Goal: Information Seeking & Learning: Learn about a topic

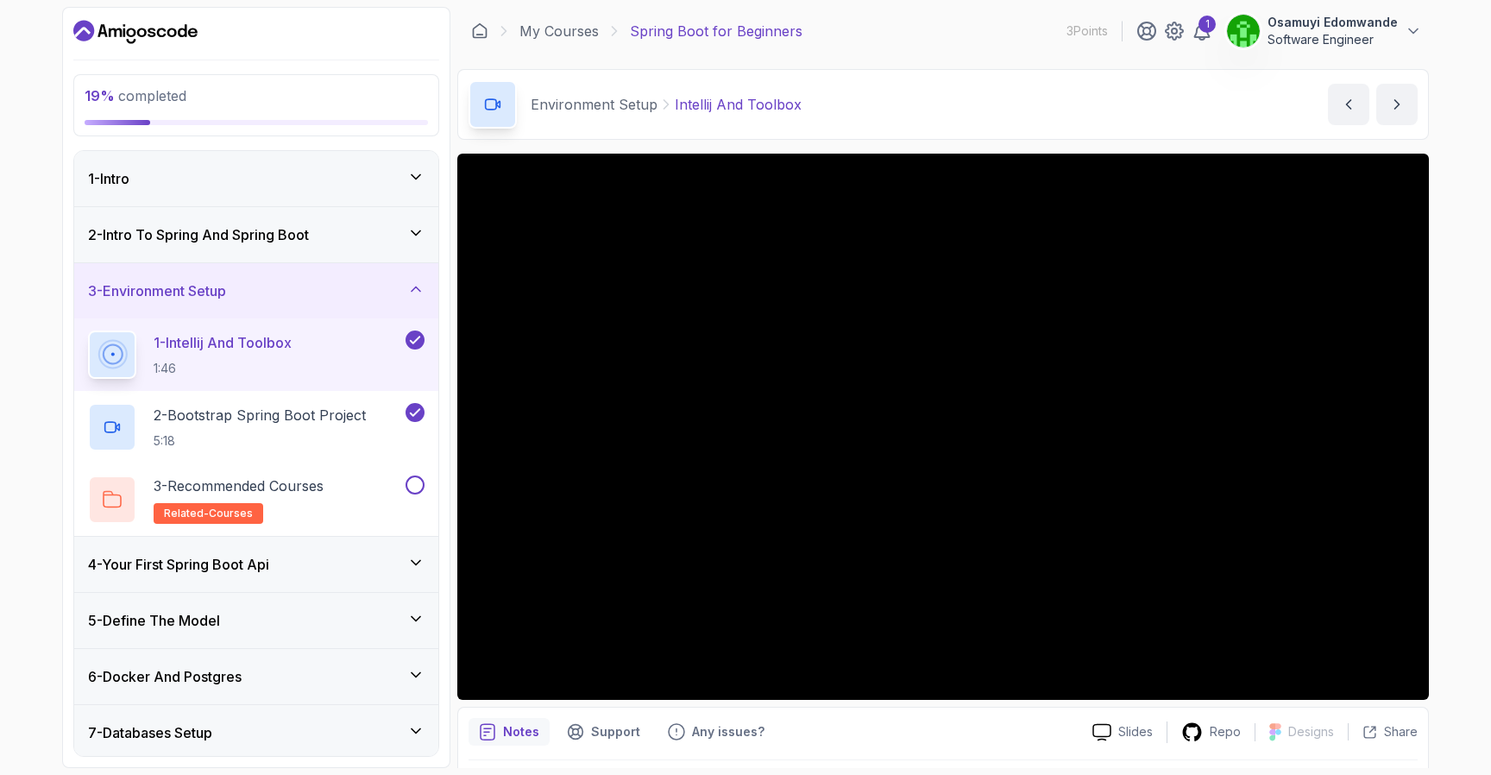
scroll to position [214, 0]
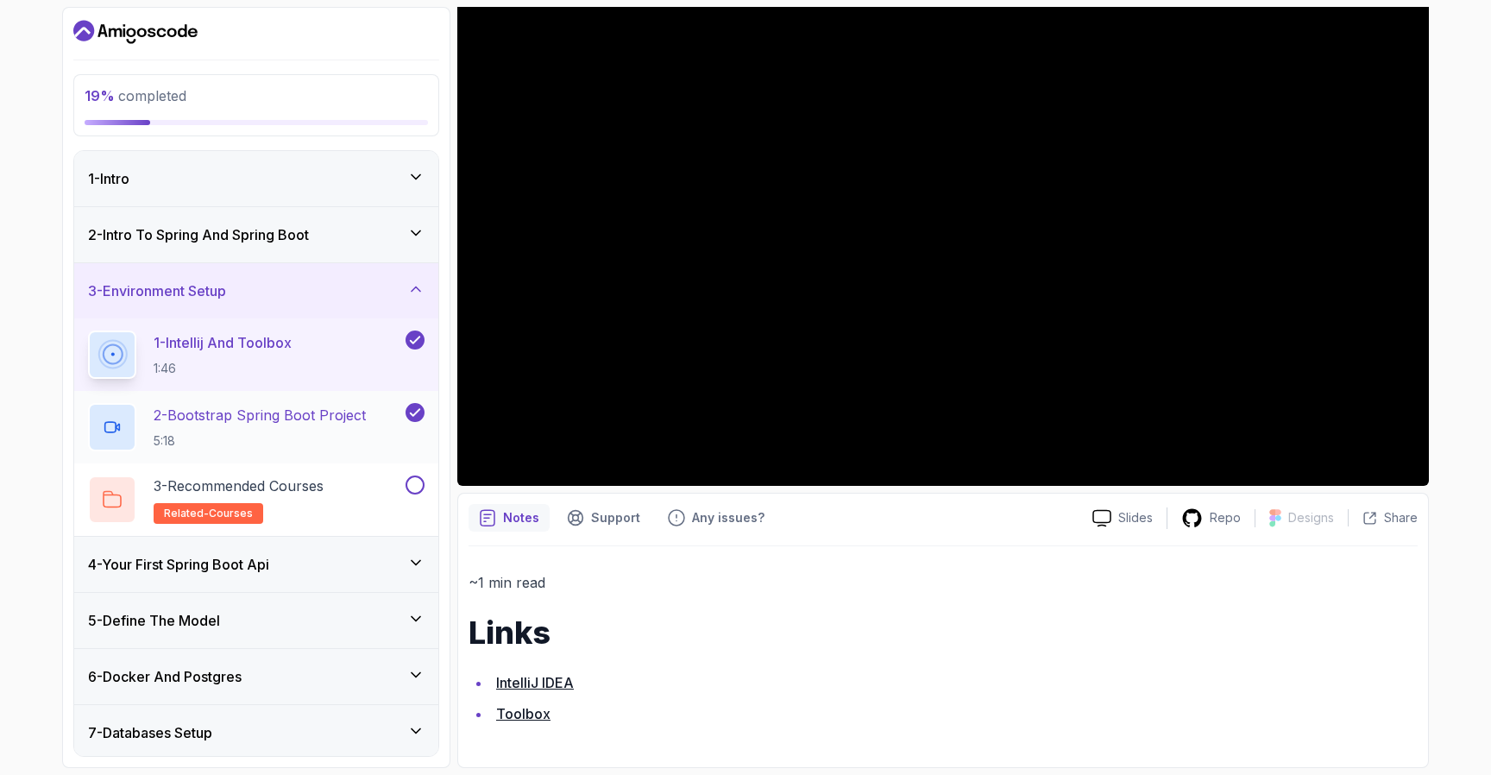
click at [320, 424] on p "2 - Bootstrap Spring Boot Project" at bounding box center [260, 415] width 212 height 21
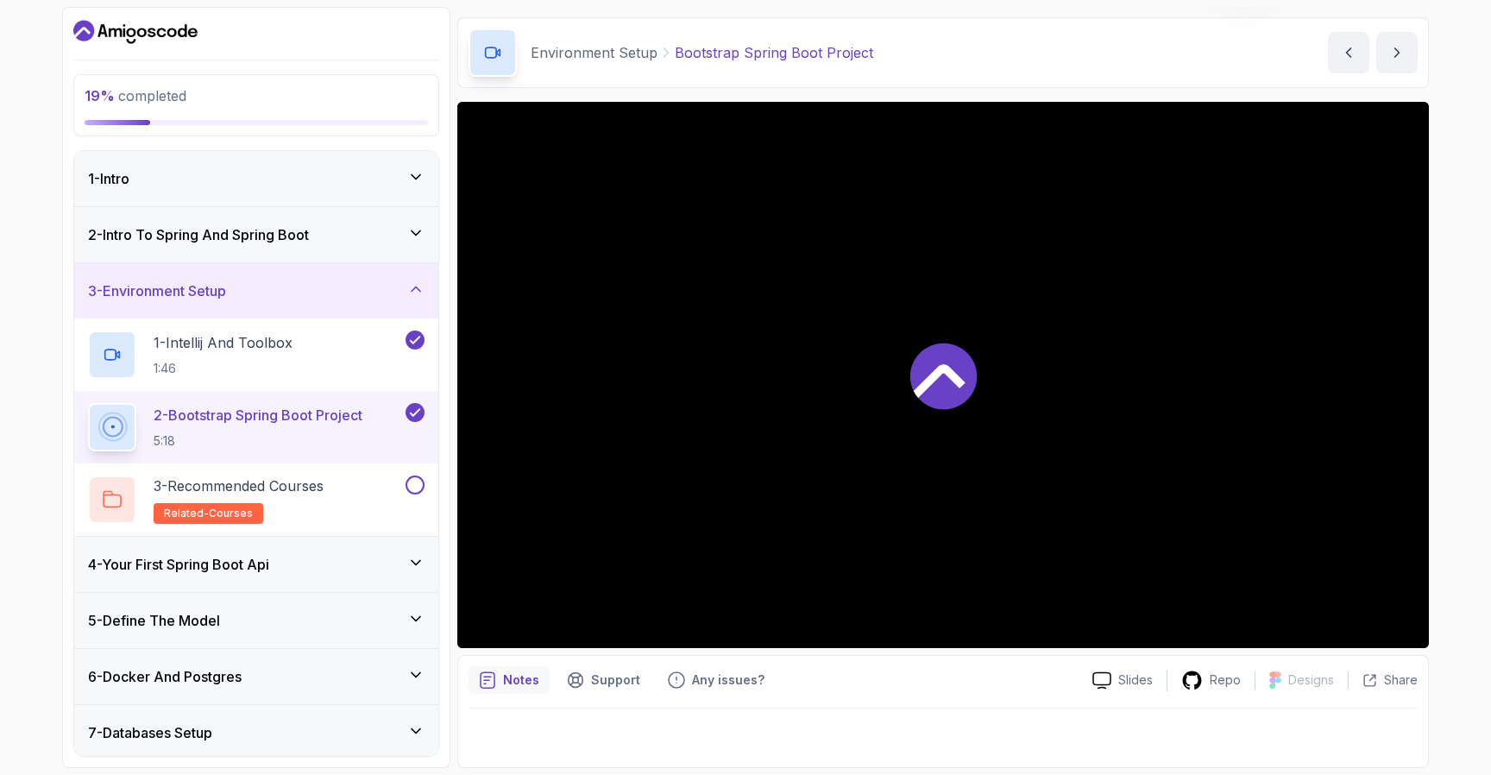
scroll to position [52, 0]
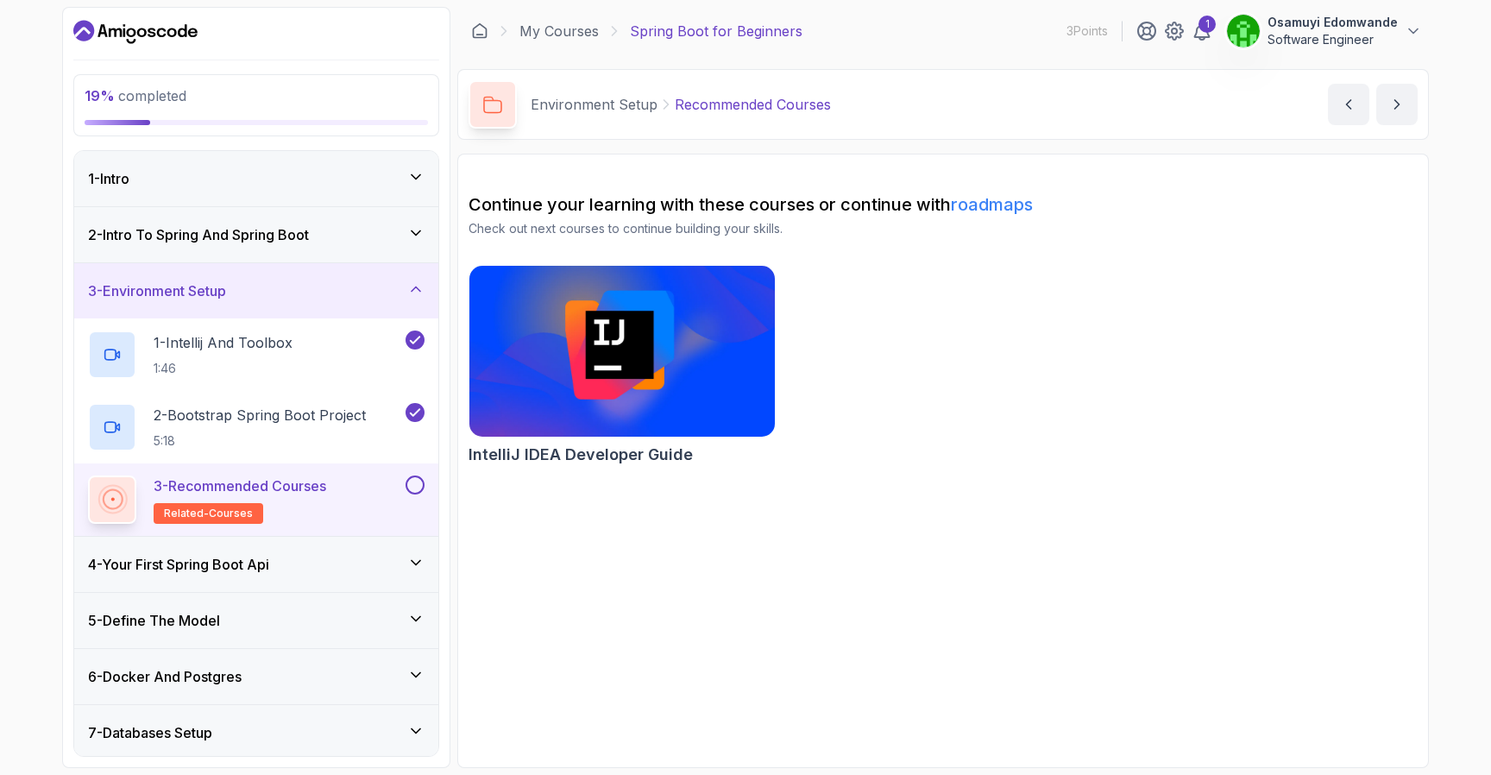
click at [532, 412] on img at bounding box center [622, 350] width 321 height 179
click at [381, 554] on div "4 - Your First Spring Boot Api" at bounding box center [256, 564] width 337 height 21
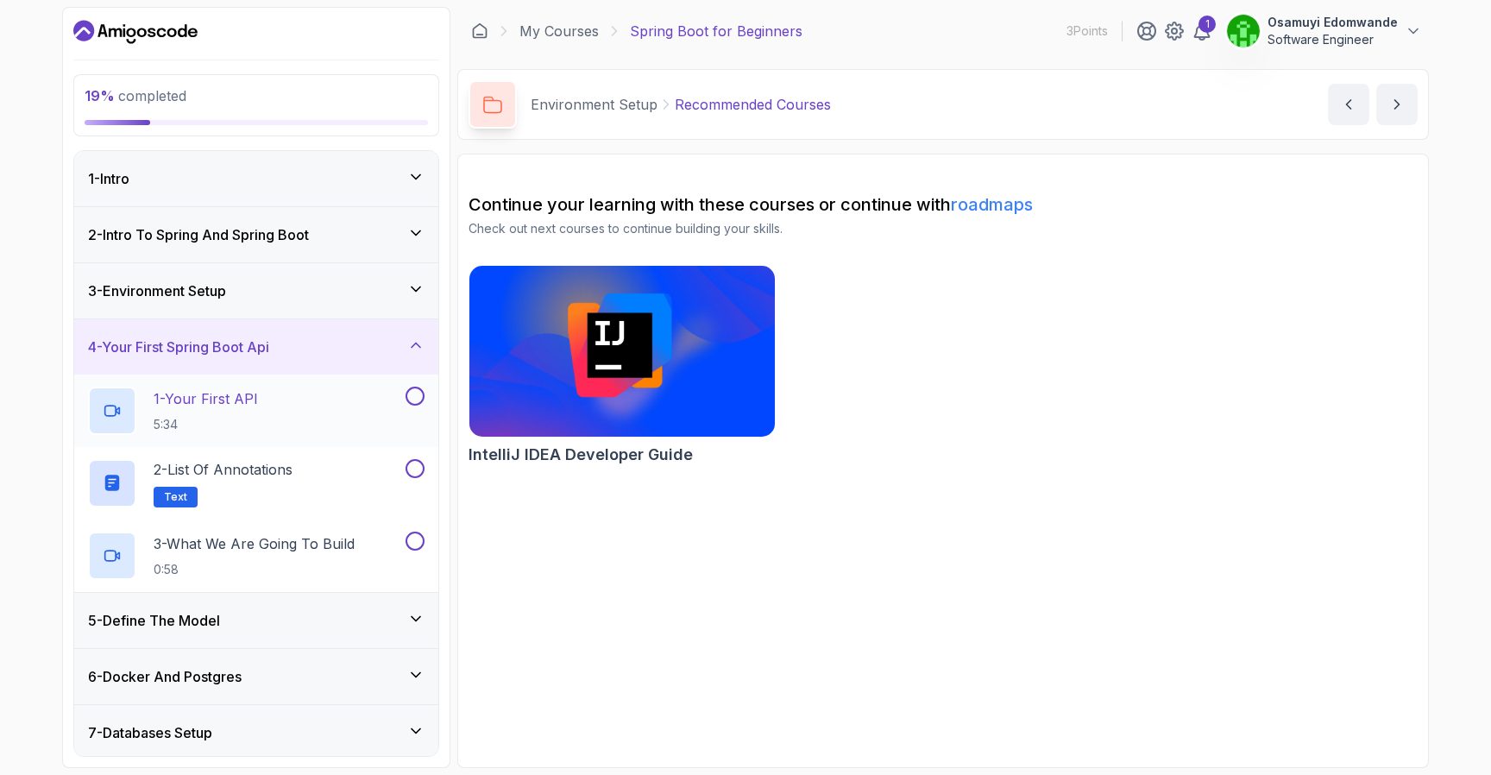
click at [416, 398] on button at bounding box center [415, 396] width 19 height 19
click at [231, 400] on p "1 - Your First API" at bounding box center [206, 398] width 104 height 21
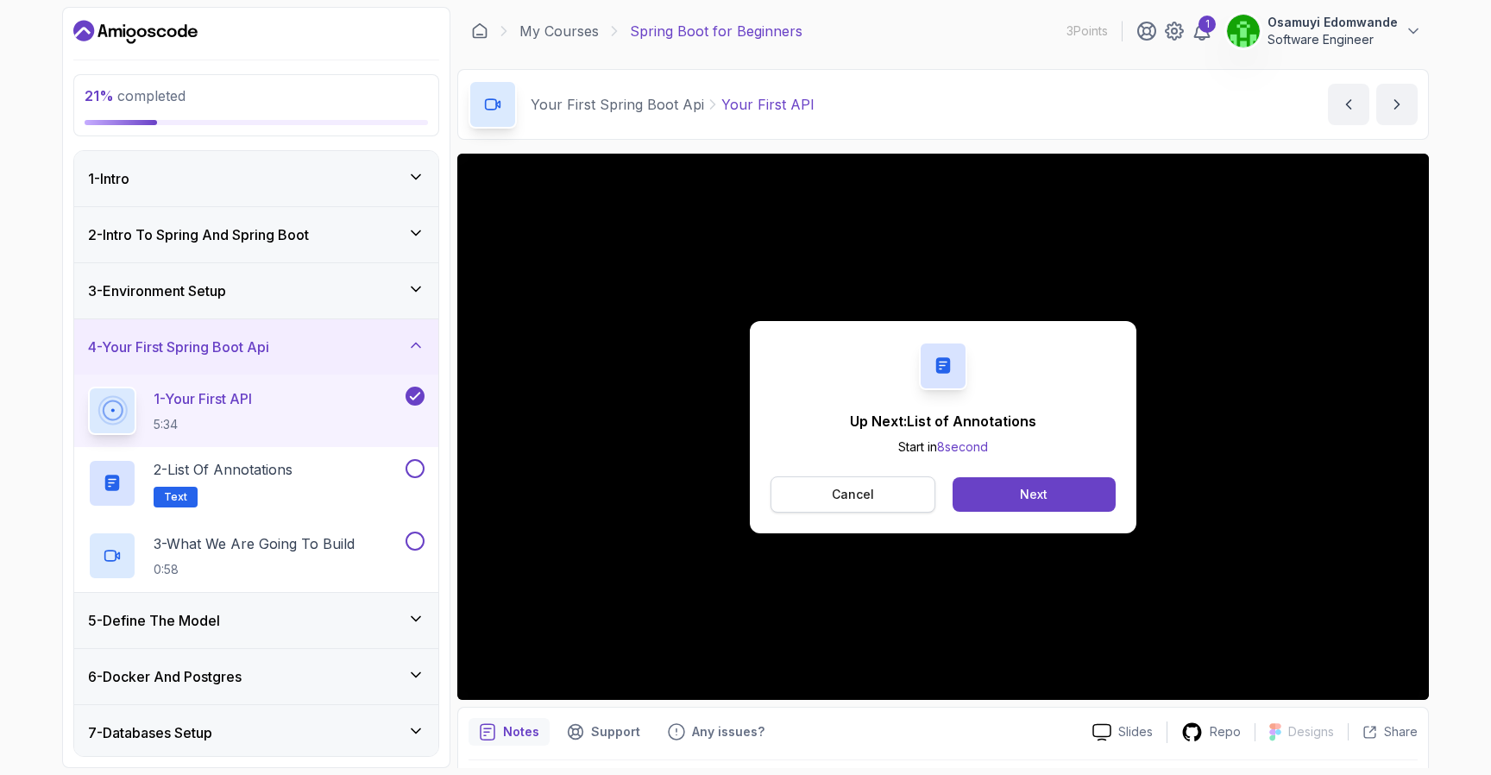
click at [884, 496] on button "Cancel" at bounding box center [853, 494] width 165 height 36
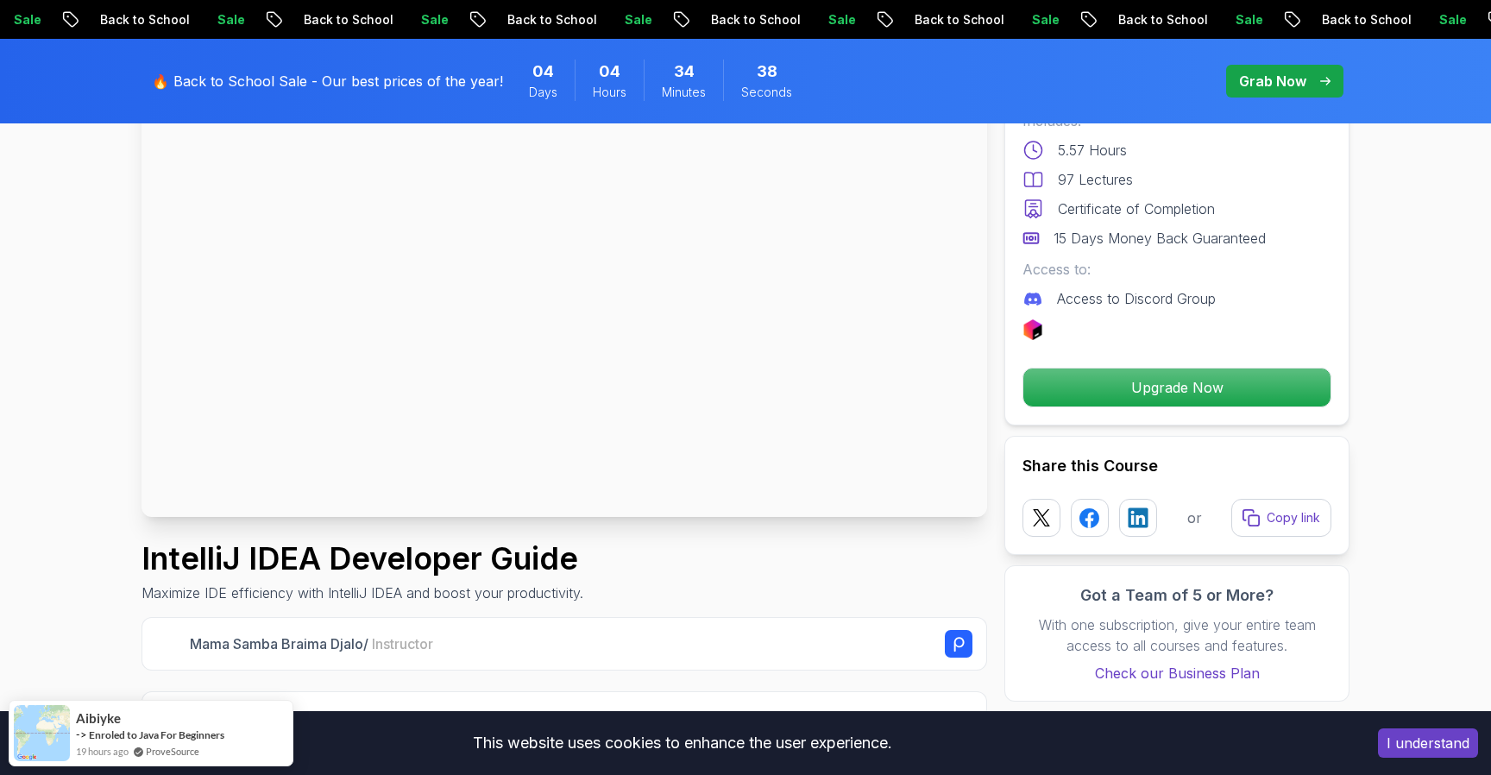
scroll to position [176, 0]
